Goal: Task Accomplishment & Management: Manage account settings

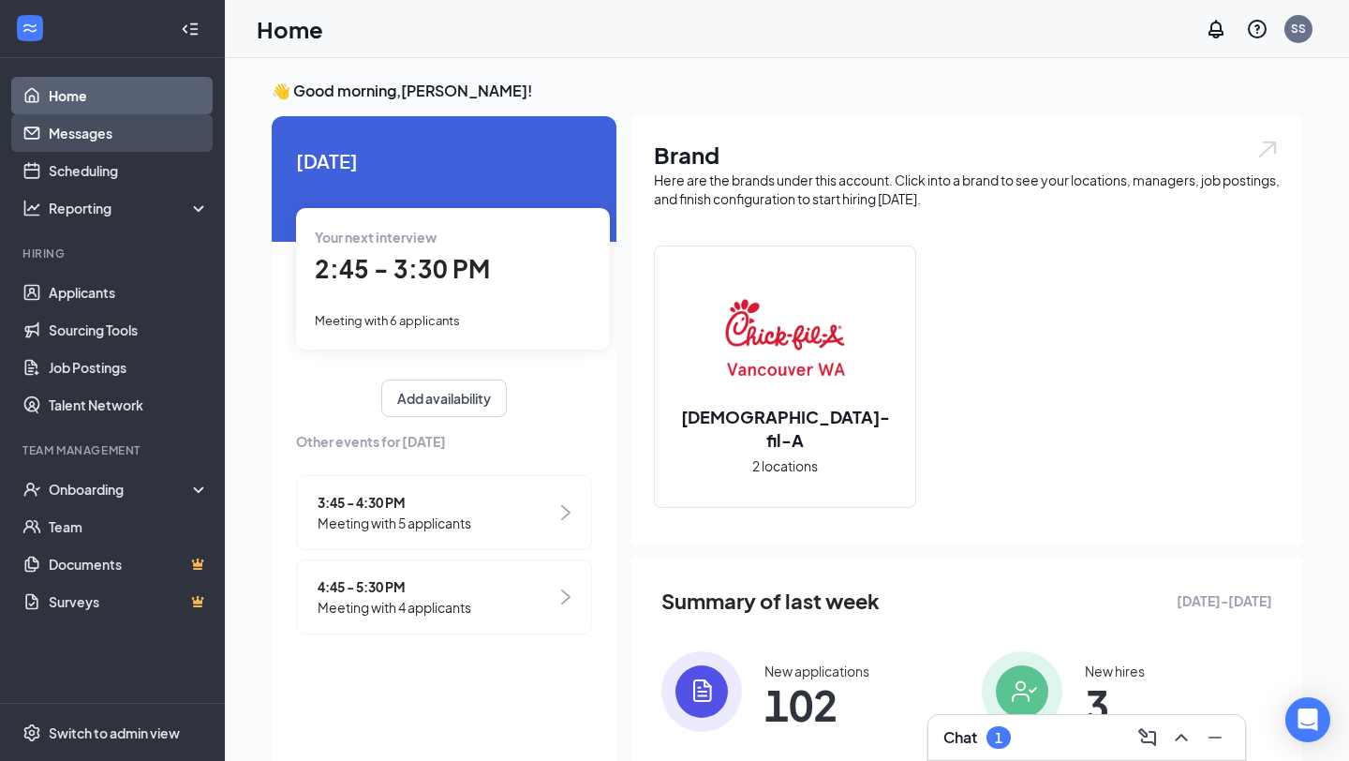
click at [110, 137] on link "Messages" at bounding box center [129, 132] width 160 height 37
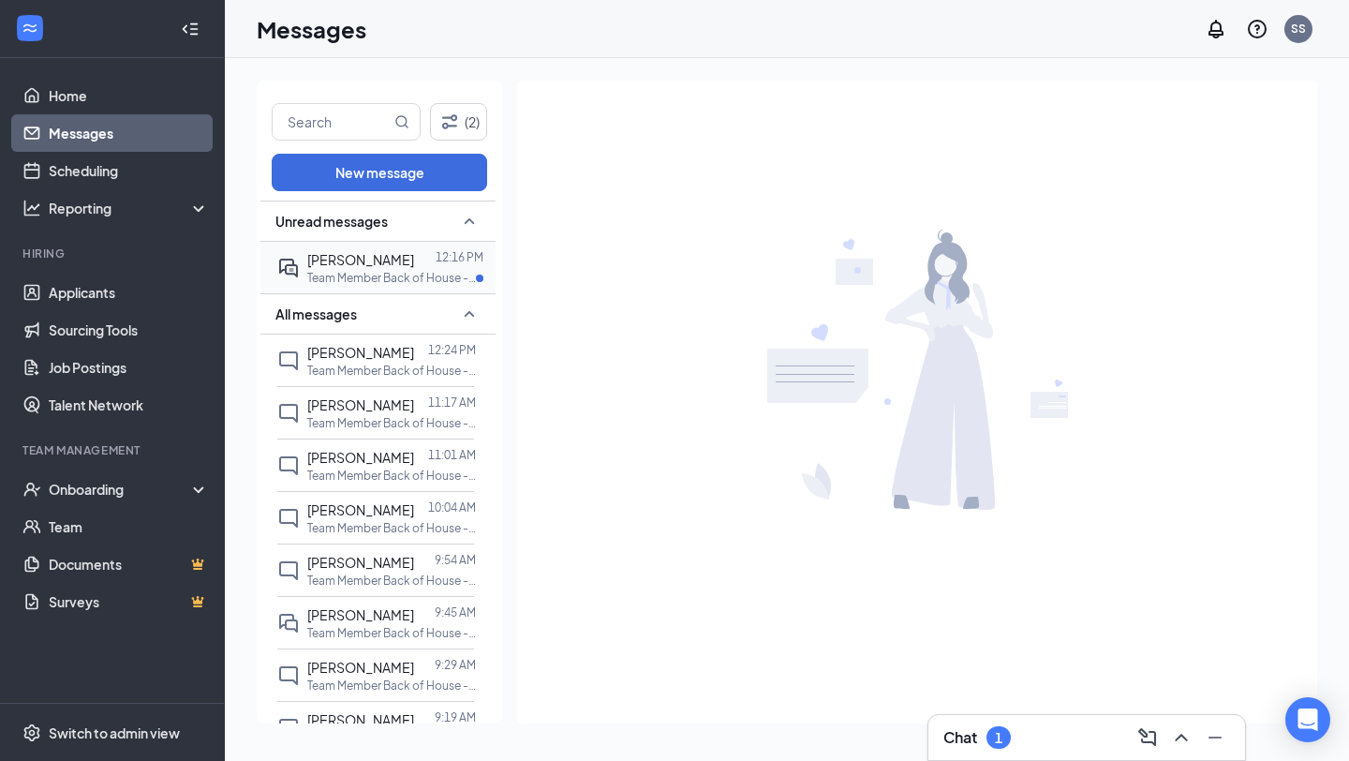
click at [384, 257] on span "[PERSON_NAME]" at bounding box center [360, 259] width 107 height 17
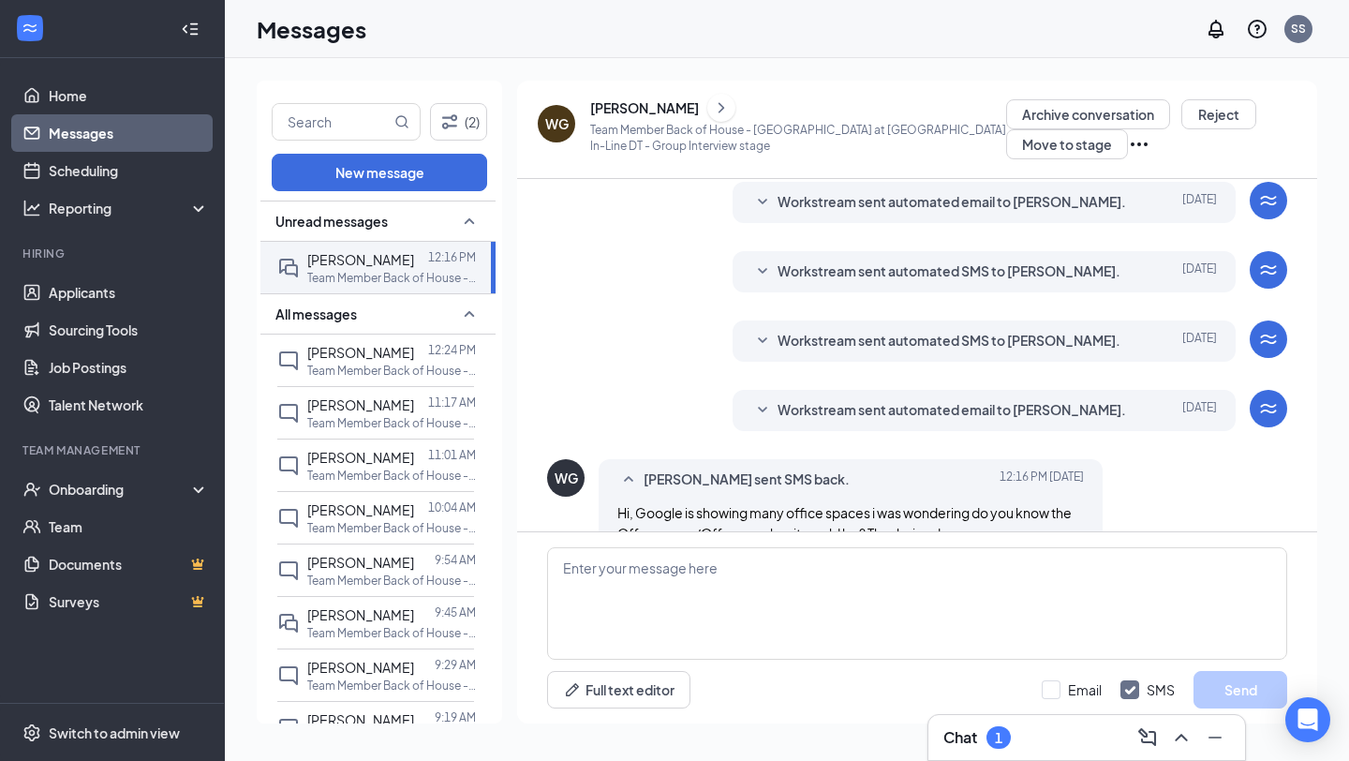
scroll to position [354, 0]
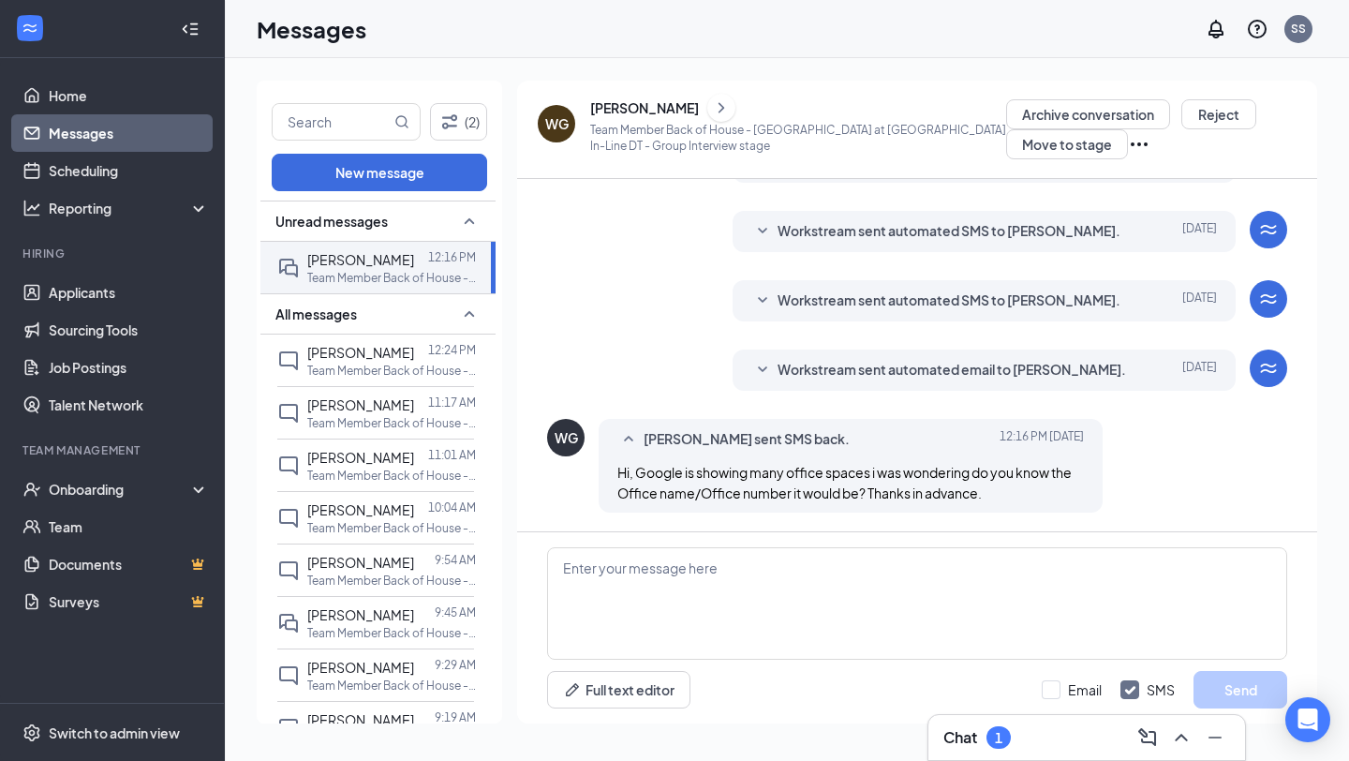
click at [769, 544] on div "Full text editor Email SMS Send" at bounding box center [917, 627] width 800 height 191
click at [742, 554] on textarea at bounding box center [917, 603] width 740 height 112
click at [918, 367] on span "Workstream sent automated email to [PERSON_NAME]." at bounding box center [951, 370] width 348 height 22
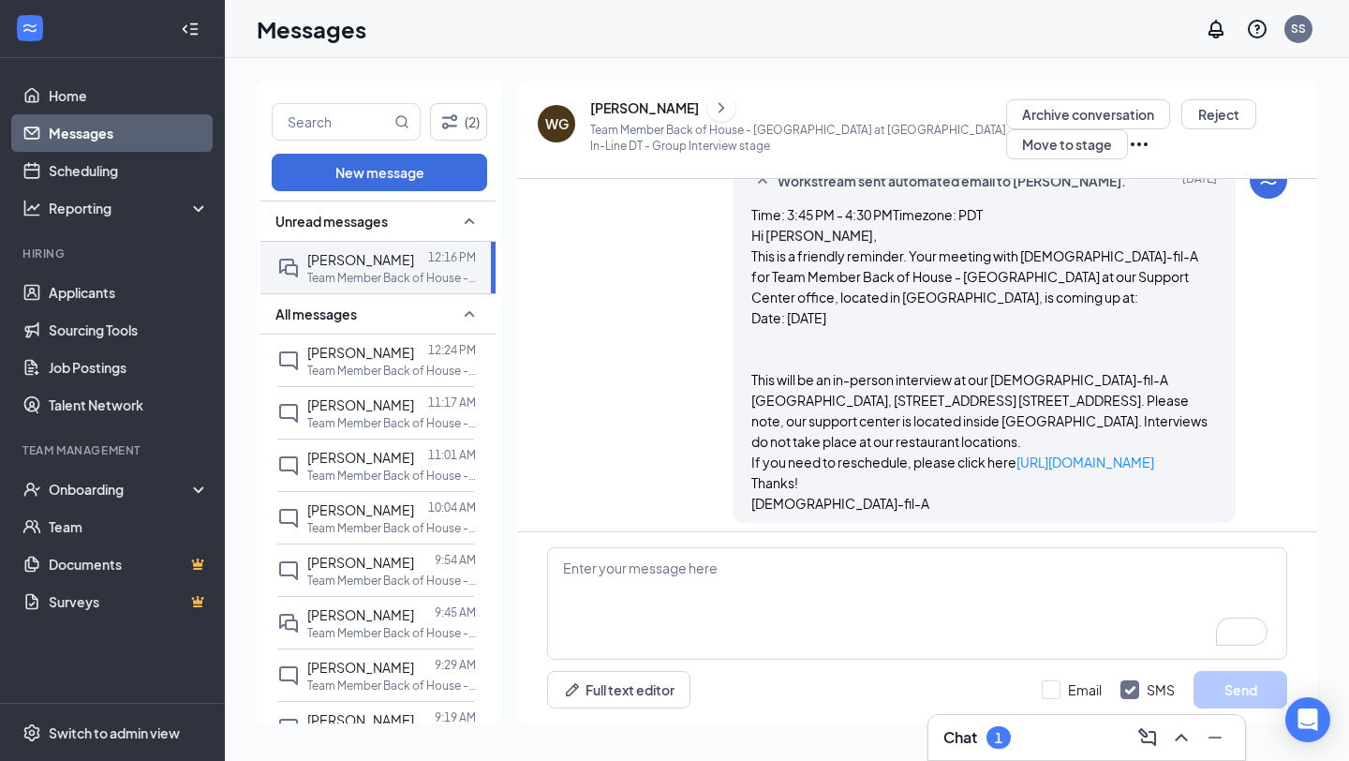
scroll to position [695, 0]
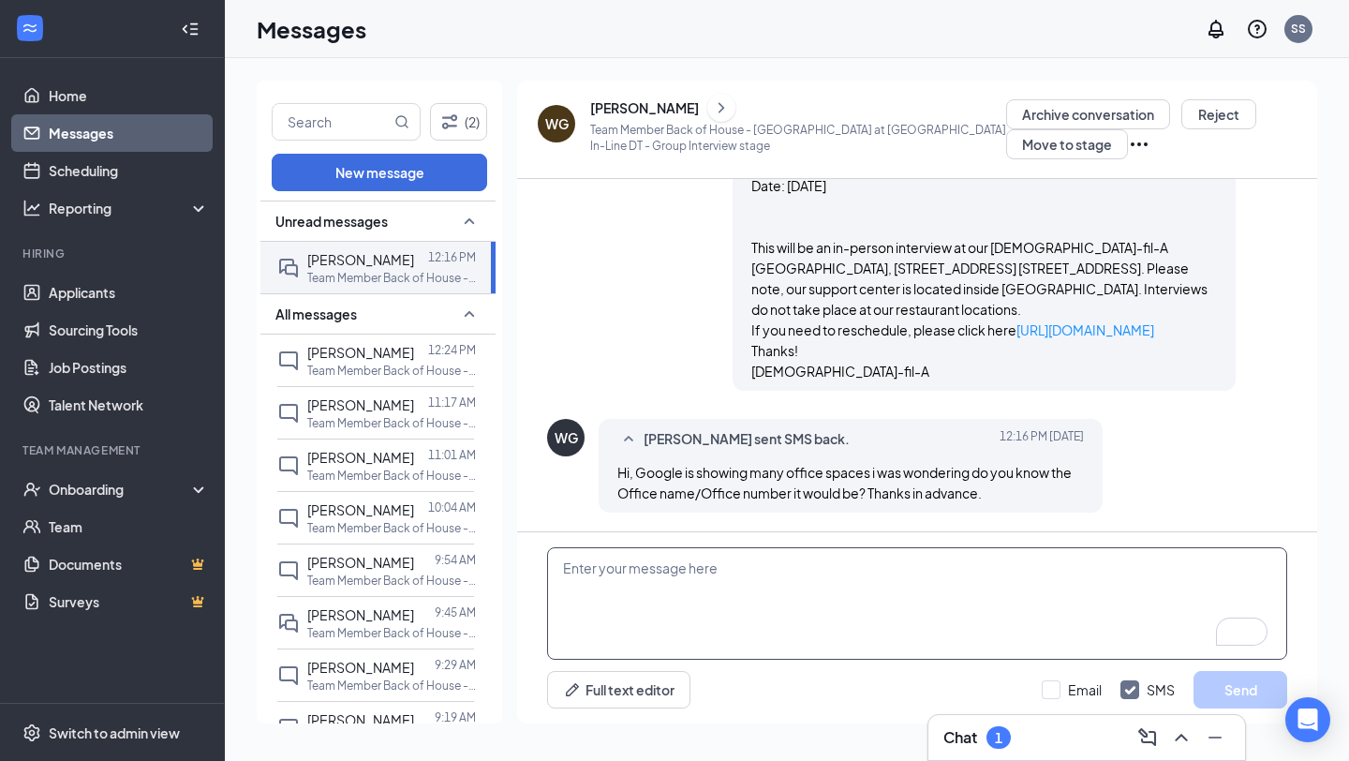
click at [835, 570] on textarea "To enrich screen reader interactions, please activate Accessibility in Grammarl…" at bounding box center [917, 603] width 740 height 112
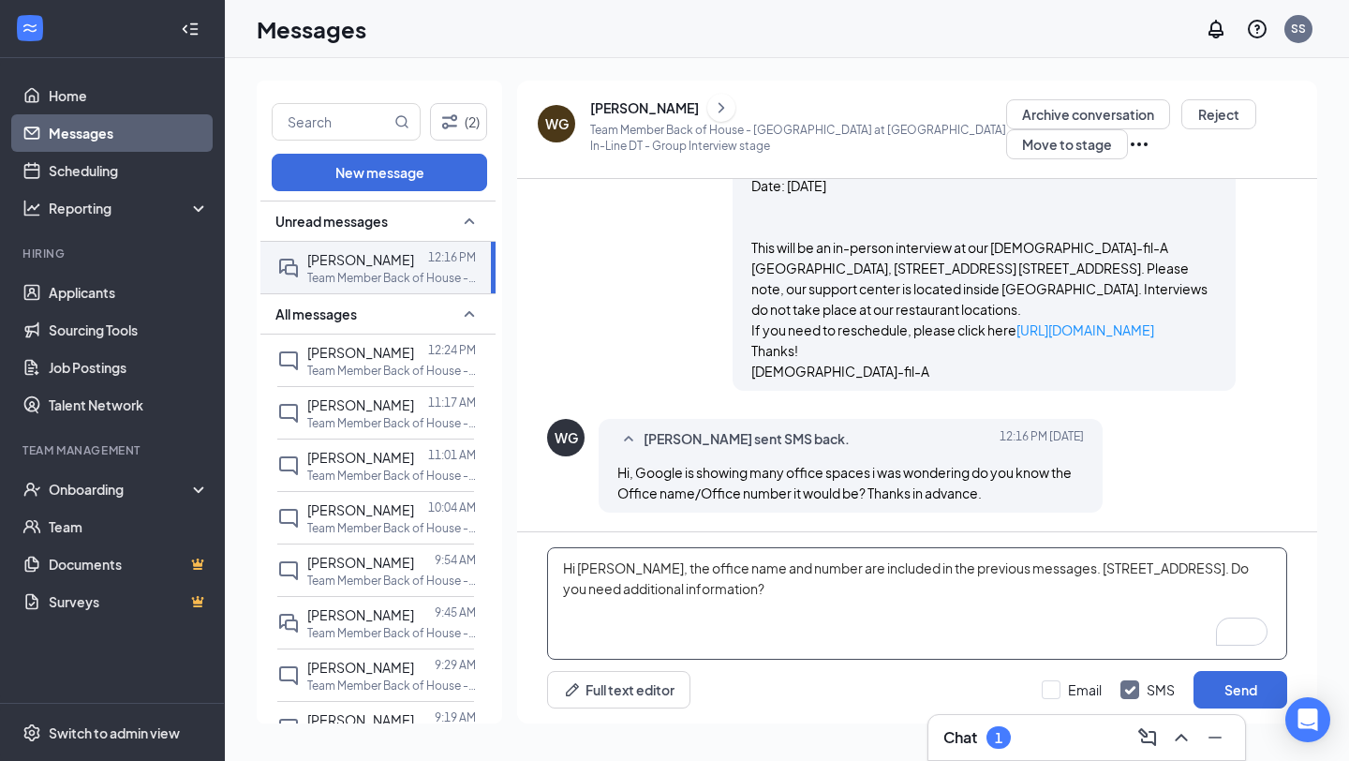
click at [755, 570] on textarea "Hi [PERSON_NAME], the office name and number are included in the previous messa…" at bounding box center [917, 603] width 740 height 112
click at [778, 574] on textarea "Hi [PERSON_NAME], the office name, number are included in the previous messages…" at bounding box center [917, 603] width 740 height 112
click at [834, 590] on textarea "Hi [PERSON_NAME], the office name, number, and address are included in the prev…" at bounding box center [917, 603] width 740 height 112
click at [1207, 573] on textarea "Hi [PERSON_NAME], the office name, number, and address are included in the prev…" at bounding box center [917, 603] width 740 height 112
type textarea "Hi [PERSON_NAME], the office name, number, and address are included in the prev…"
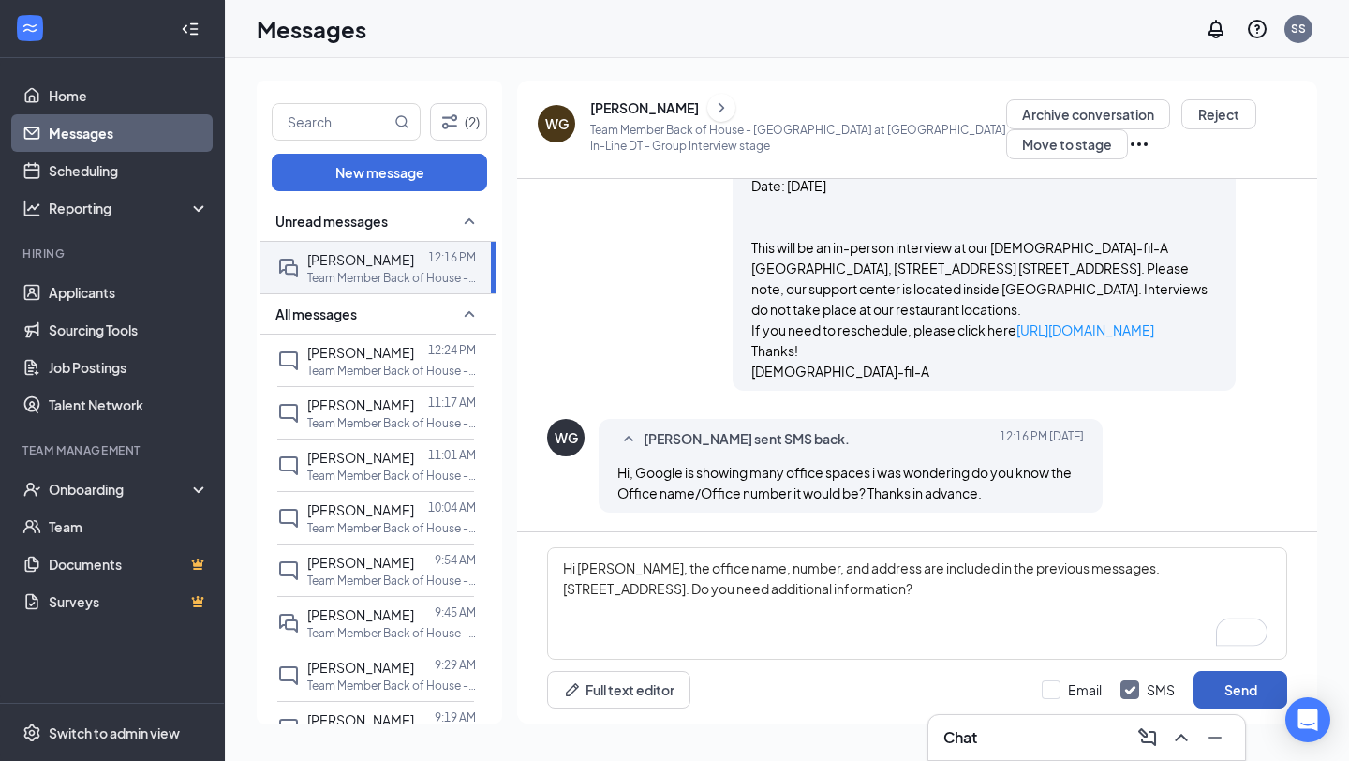
click at [1236, 695] on button "Send" at bounding box center [1240, 689] width 94 height 37
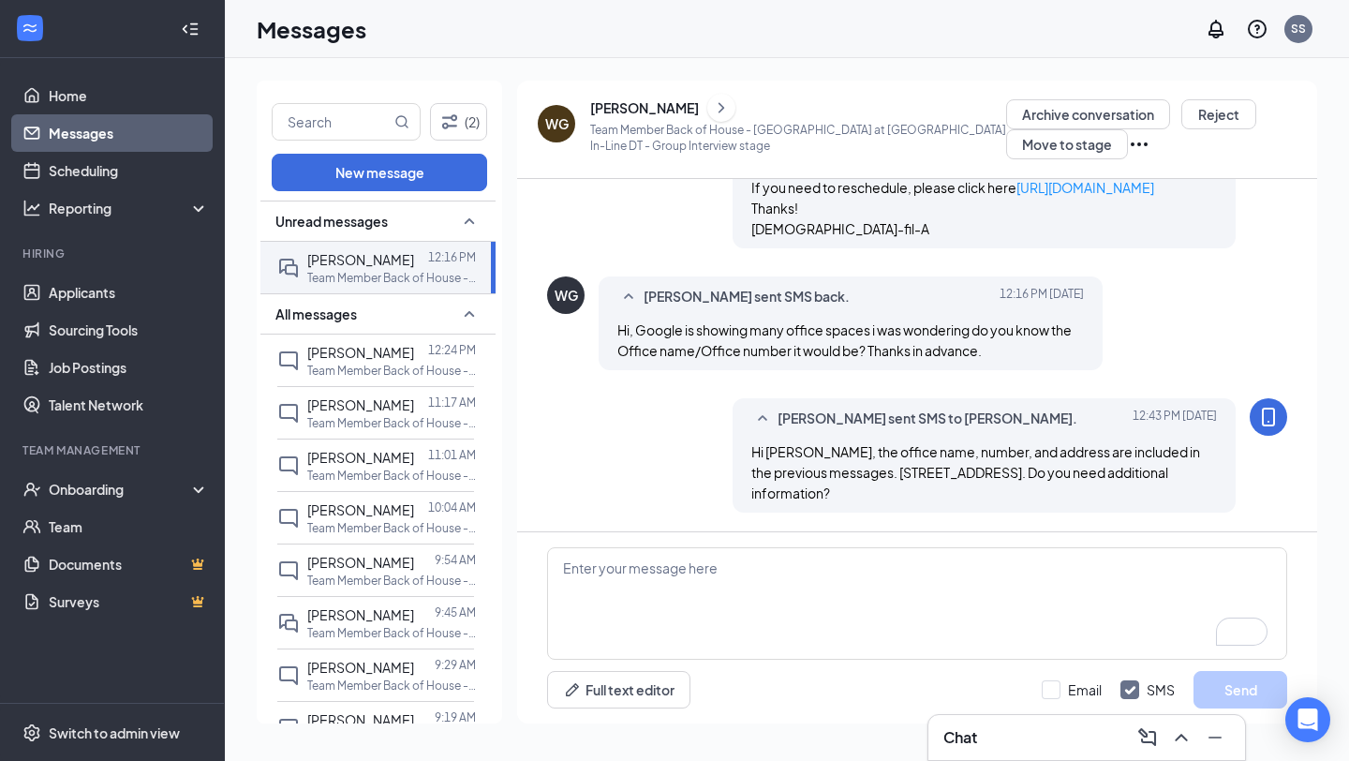
scroll to position [837, 0]
click at [81, 295] on link "Applicants" at bounding box center [129, 292] width 160 height 37
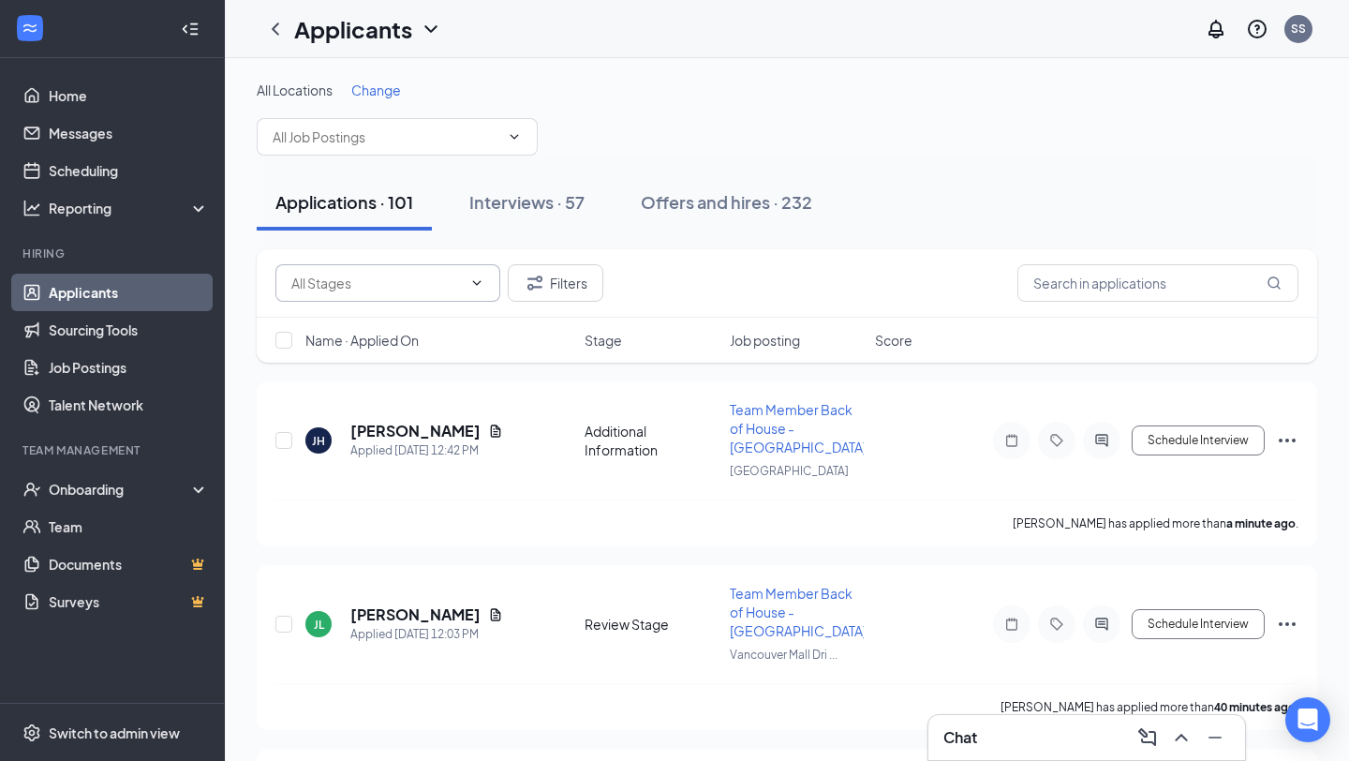
click at [334, 288] on input "text" at bounding box center [376, 283] width 170 height 21
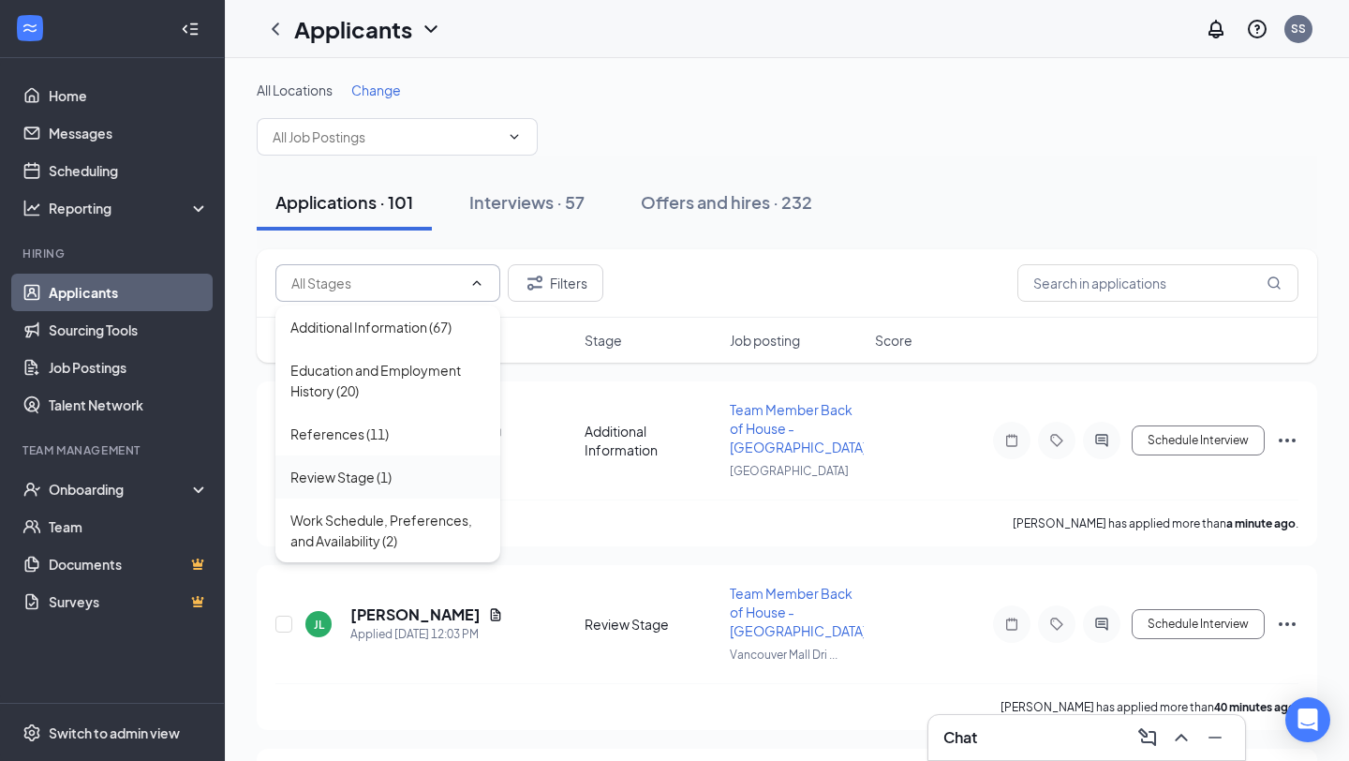
click at [367, 473] on div "Review Stage (1)" at bounding box center [340, 476] width 101 height 21
type input "Review Stage (1)"
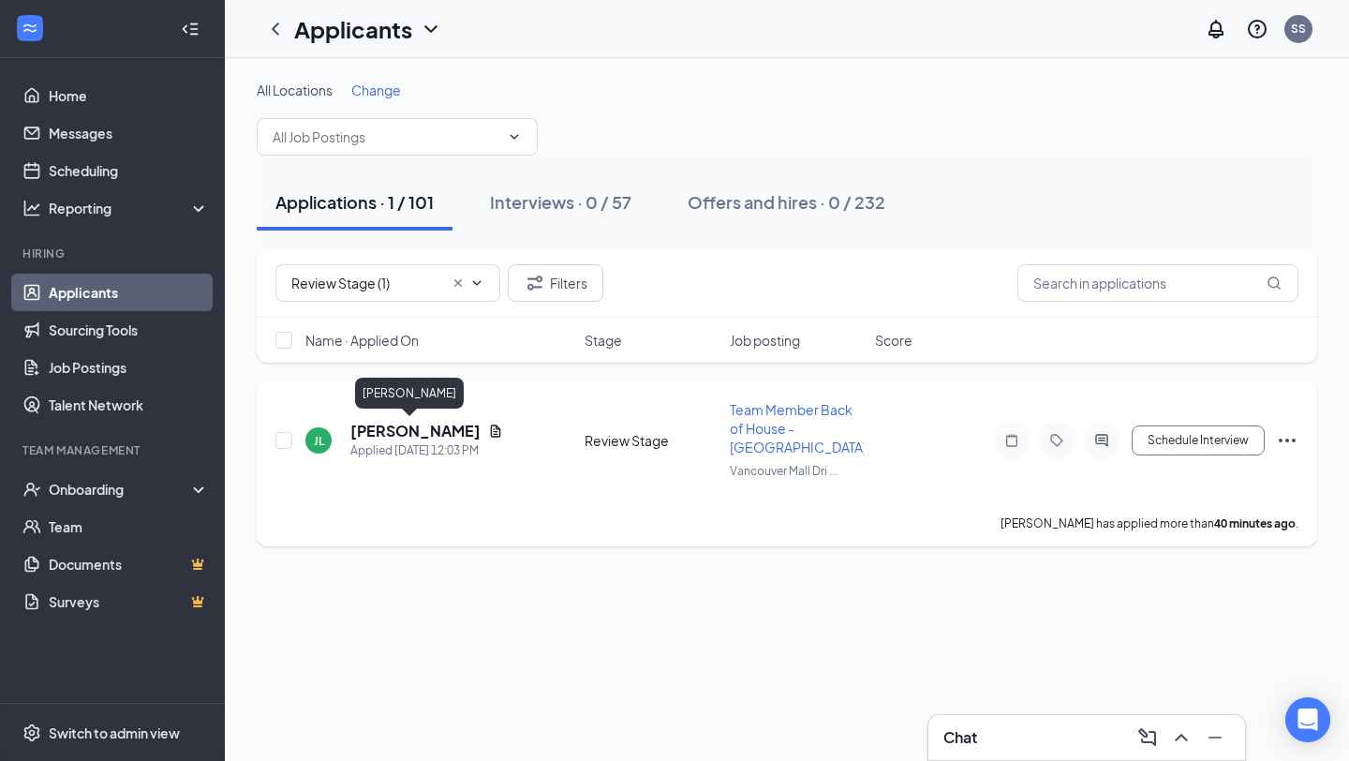
click at [410, 424] on h5 "[PERSON_NAME]" at bounding box center [415, 431] width 130 height 21
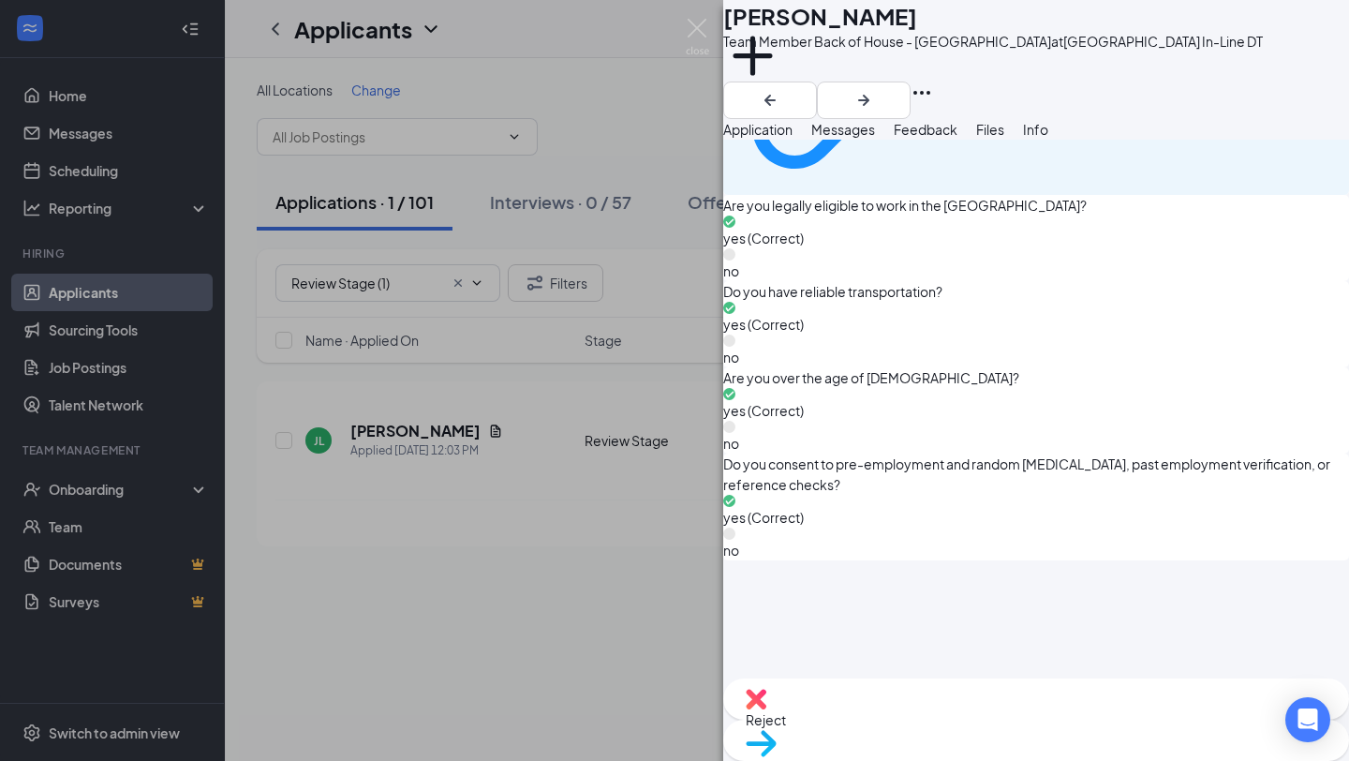
scroll to position [1330, 0]
click at [782, 91] on button "Add a tag" at bounding box center [752, 66] width 59 height 80
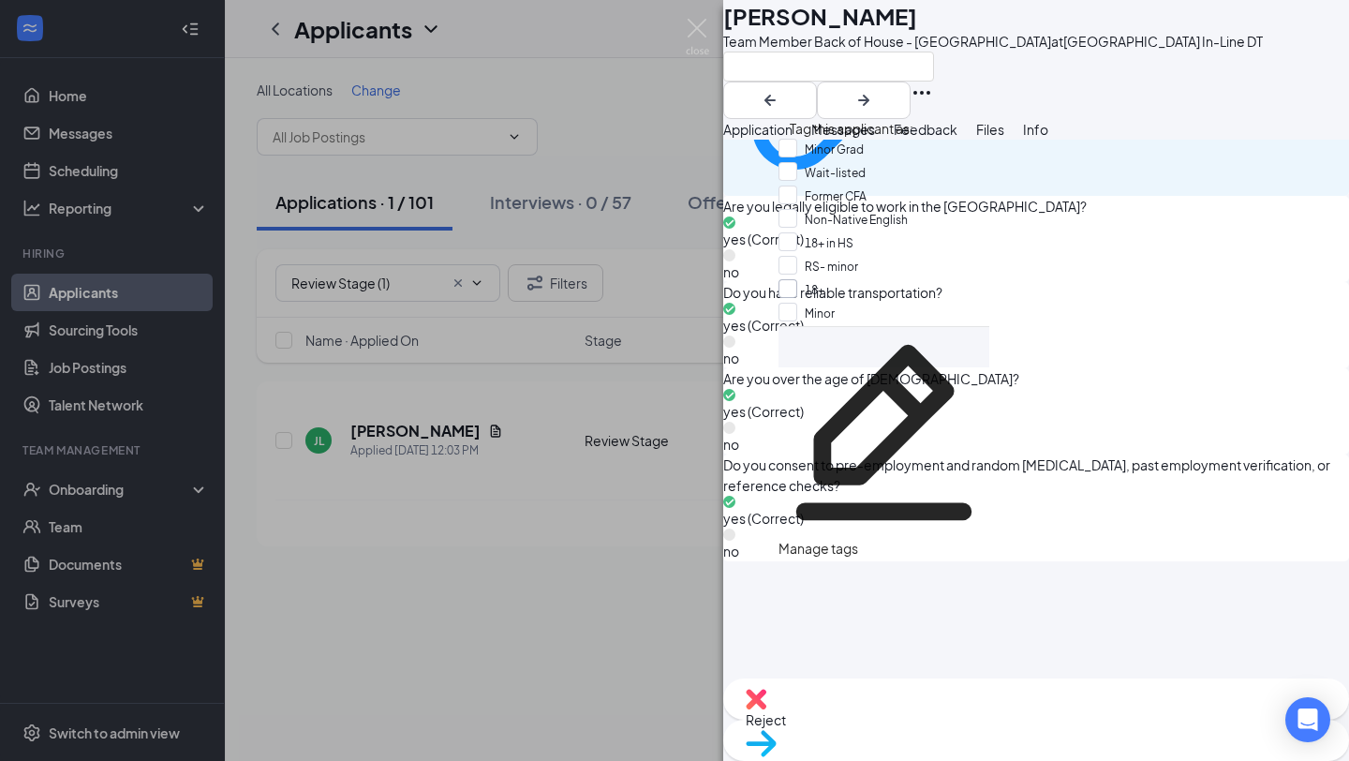
click at [797, 300] on input "18+" at bounding box center [801, 289] width 46 height 21
checkbox input "true"
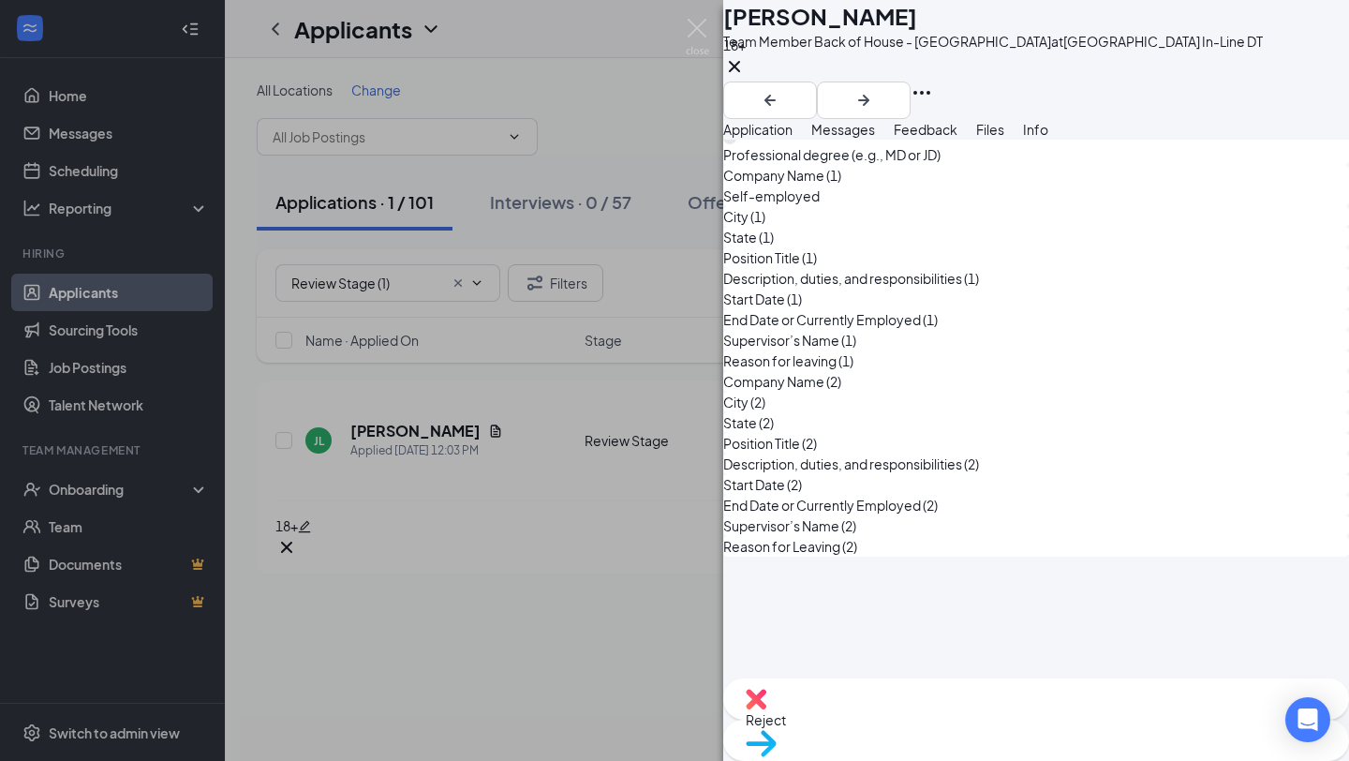
scroll to position [7365, 0]
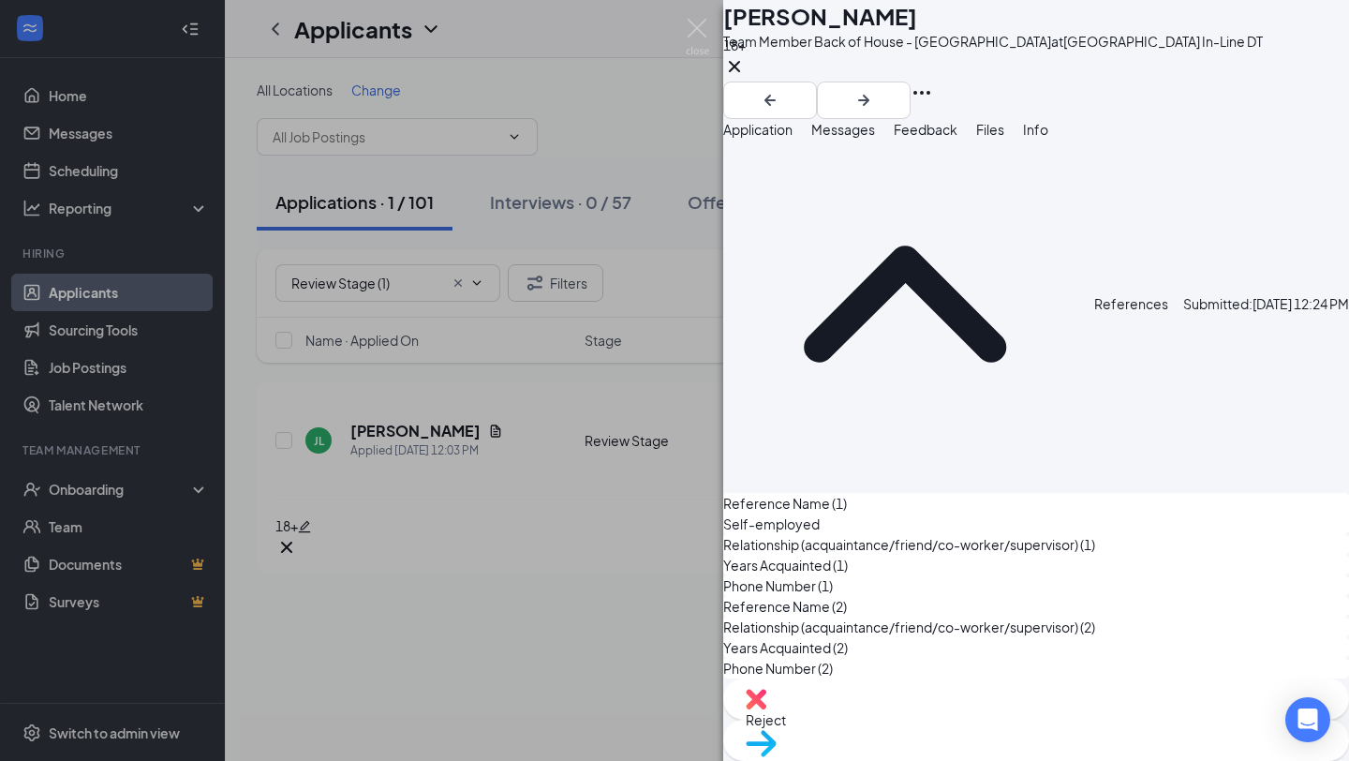
click at [1004, 138] on span "Files" at bounding box center [990, 129] width 28 height 17
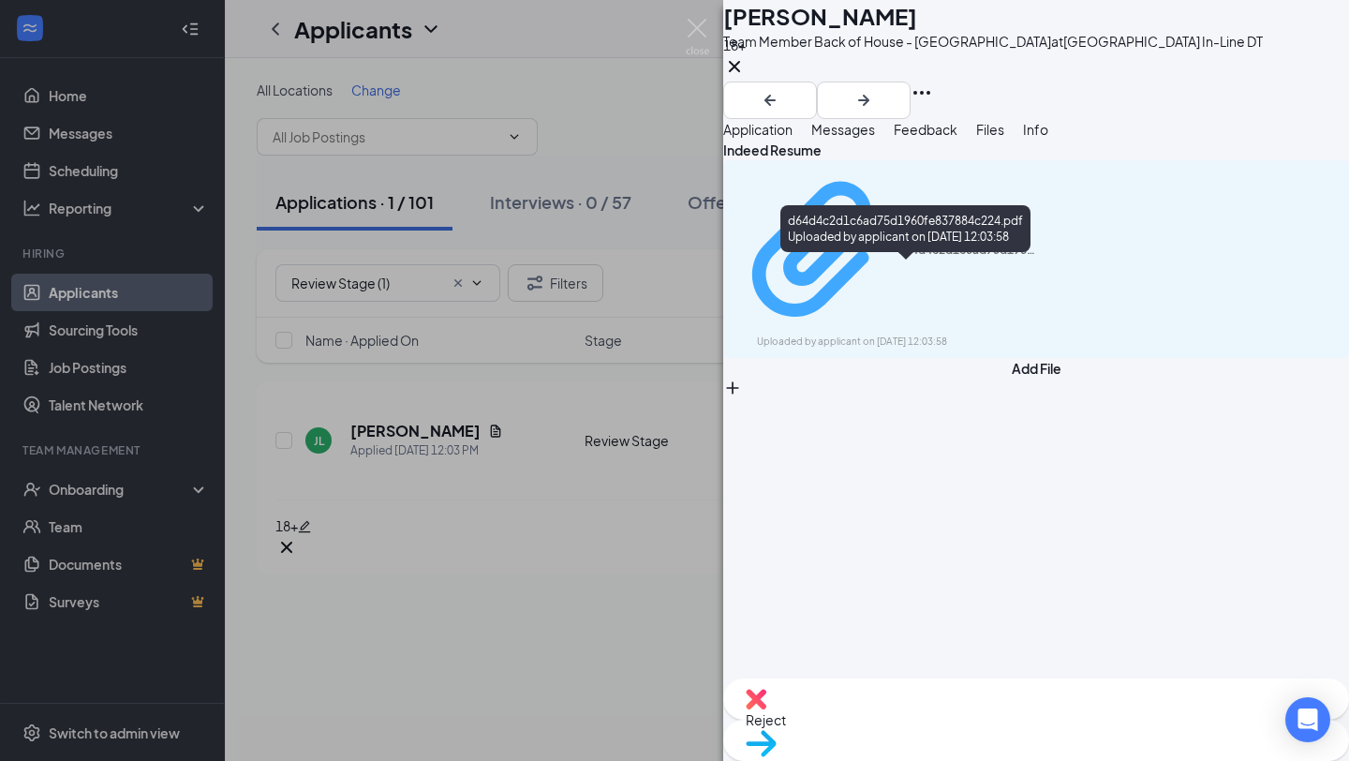
click at [1021, 258] on div "d64d4c2d1c6ad75d1960fe837884c224.pdf" at bounding box center [967, 250] width 141 height 15
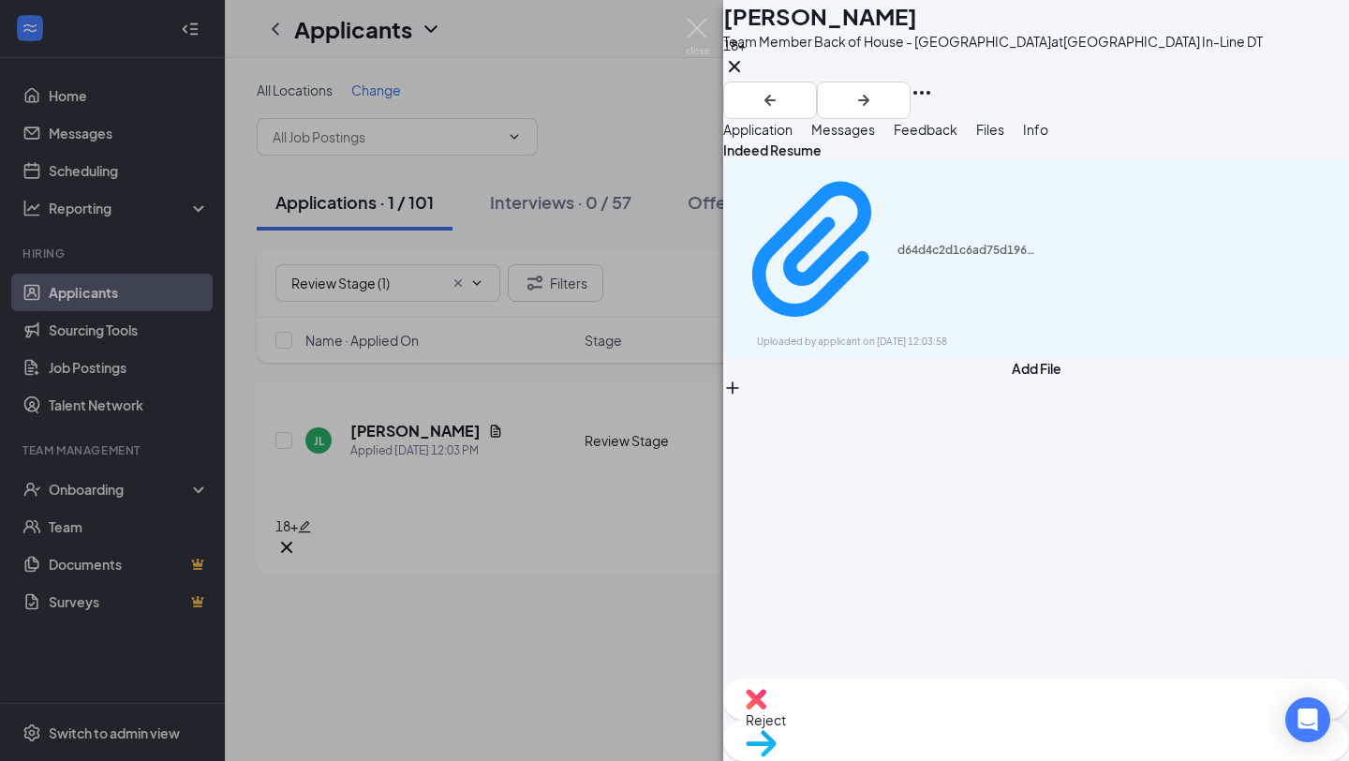
click at [919, 719] on div "Reject" at bounding box center [1036, 698] width 626 height 41
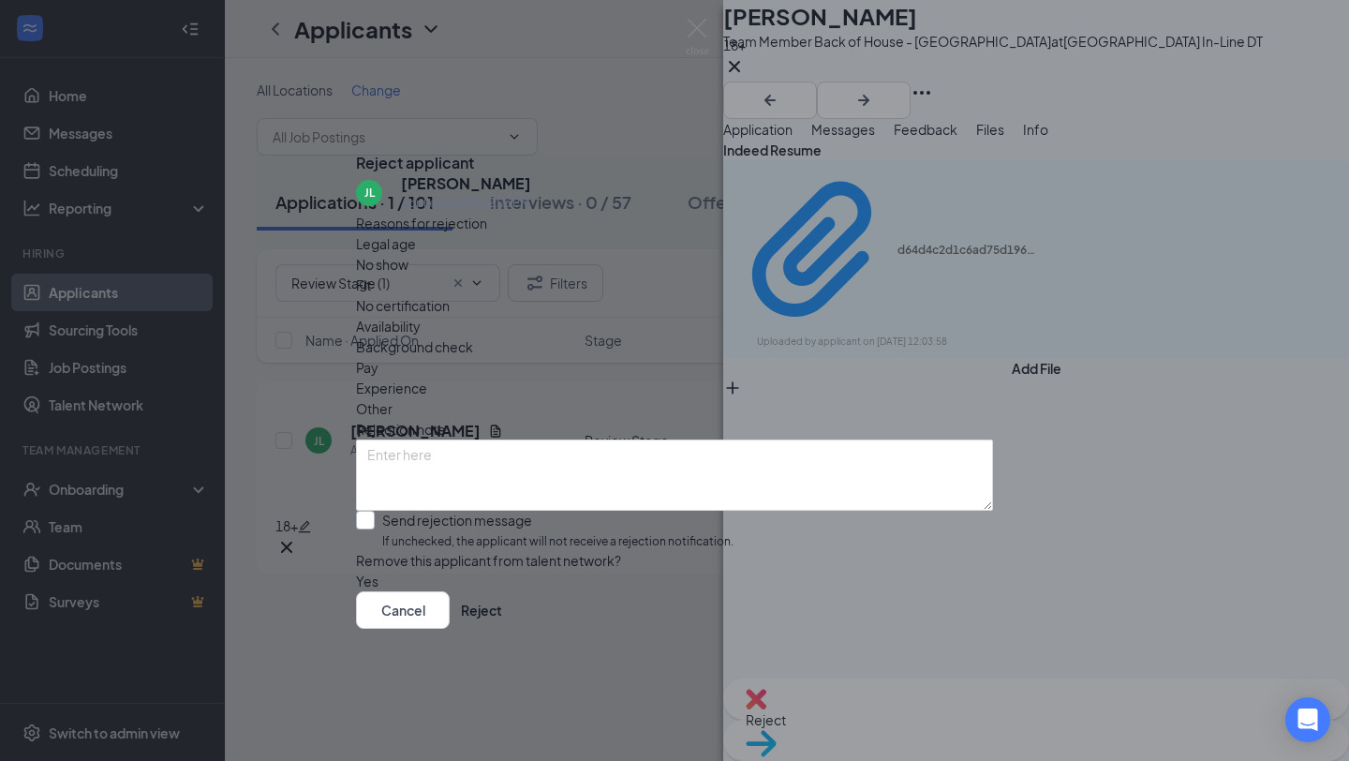
click at [421, 510] on input "Send rejection message If unchecked, the applicant will not receive a rejection…" at bounding box center [544, 530] width 377 height 40
checkbox input "true"
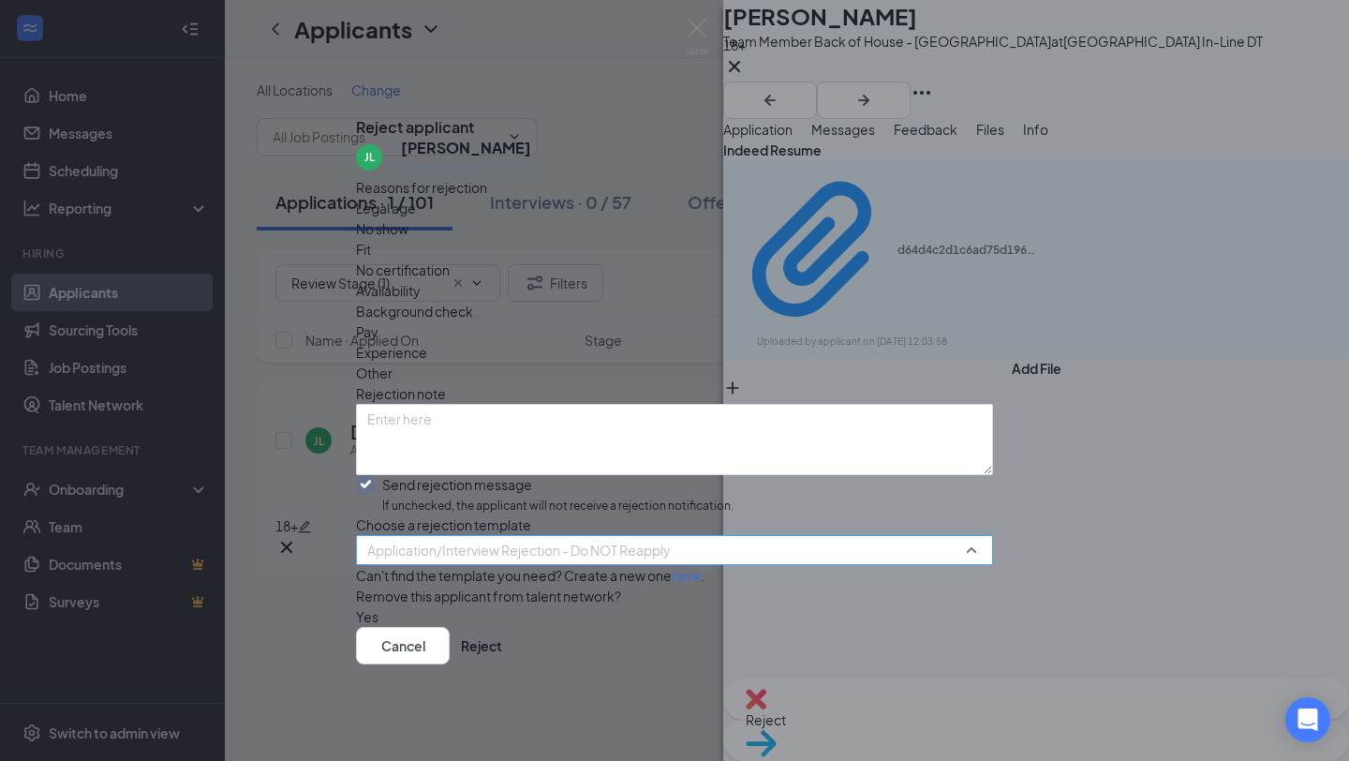
click at [487, 539] on span "Application/Interview Rejection - Do NOT Reapply" at bounding box center [518, 550] width 303 height 28
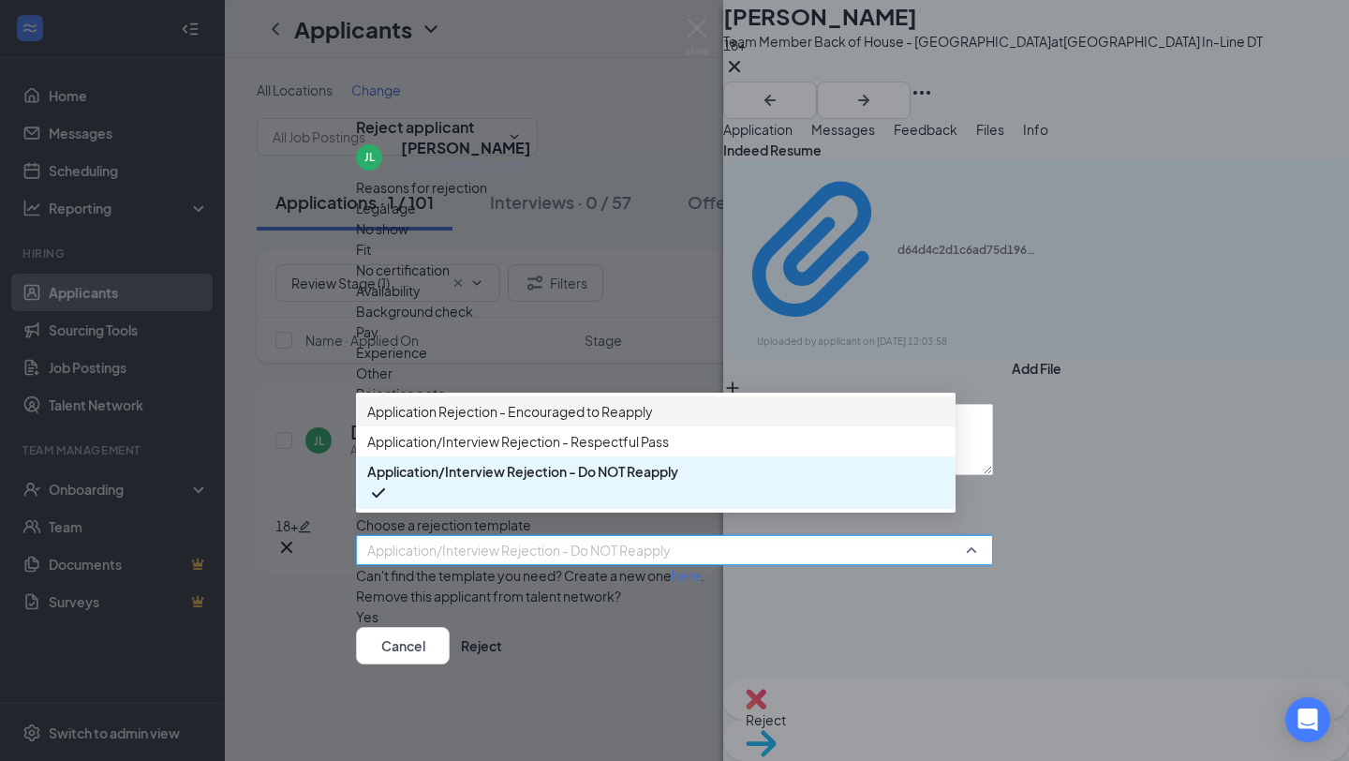
click at [515, 412] on span "Application Rejection - Encouraged to Reapply" at bounding box center [510, 411] width 286 height 21
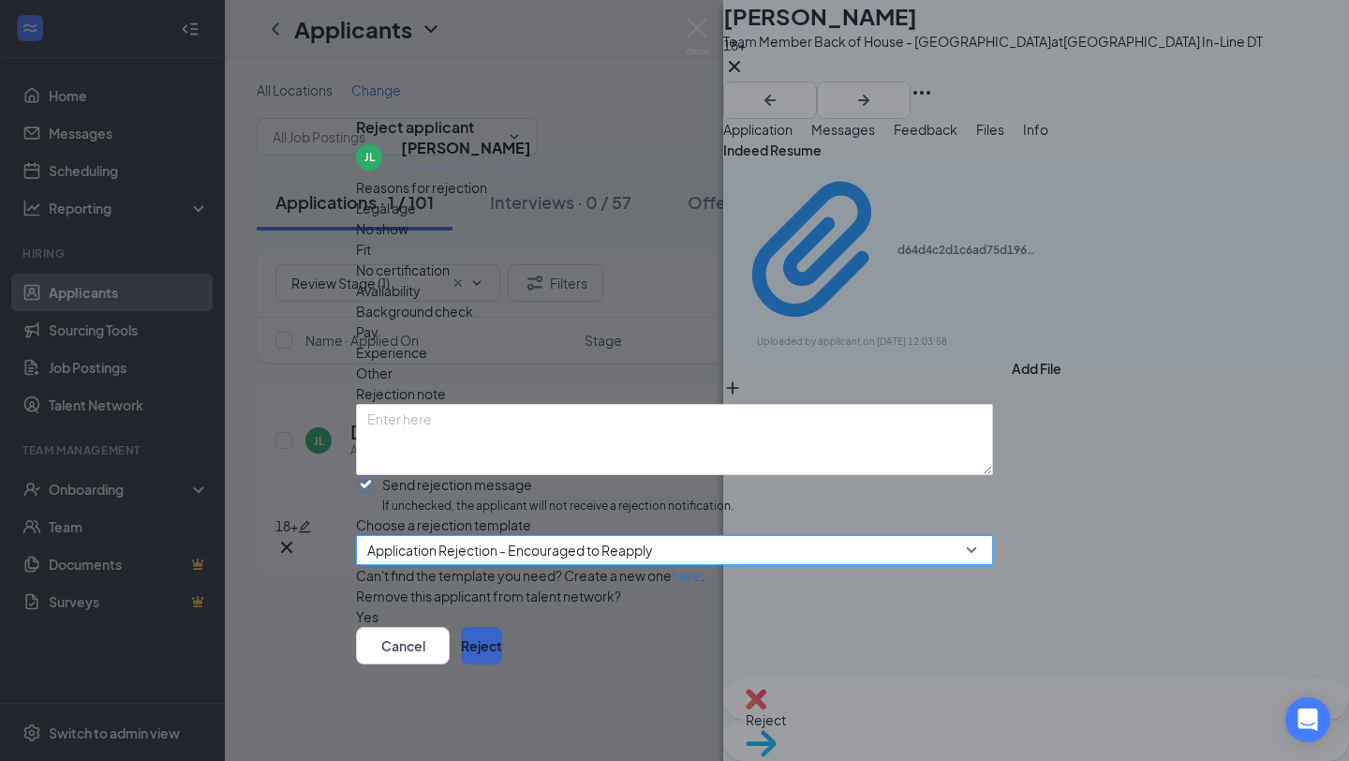
click at [502, 664] on button "Reject" at bounding box center [481, 645] width 41 height 37
